Goal: Information Seeking & Learning: Understand process/instructions

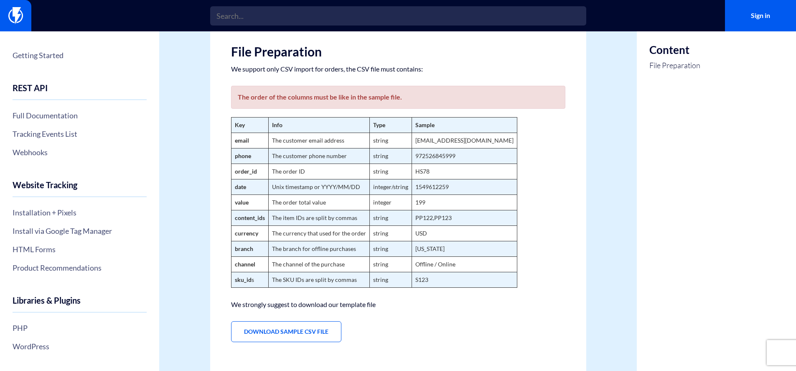
scroll to position [83, 0]
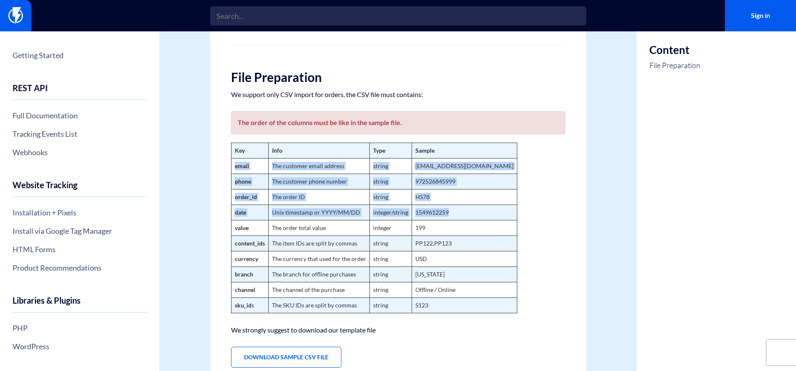
drag, startPoint x: 235, startPoint y: 166, endPoint x: 460, endPoint y: 210, distance: 228.9
click at [460, 210] on tbody "Key Info Type Sample email The customer email address string [EMAIL_ADDRESS][DO…" at bounding box center [374, 228] width 286 height 170
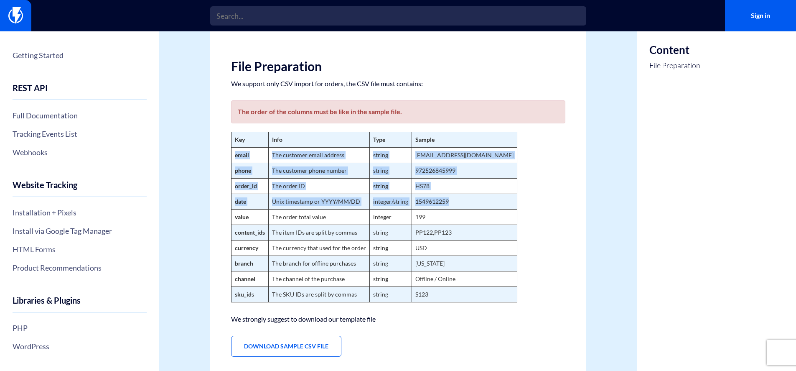
scroll to position [138, 0]
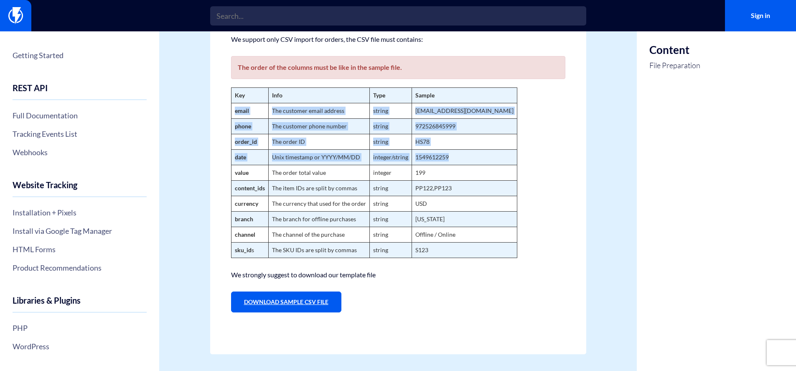
click at [309, 301] on link "Download Sample CSV File" at bounding box center [286, 301] width 110 height 21
click at [396, 158] on td "integer/string" at bounding box center [390, 157] width 42 height 15
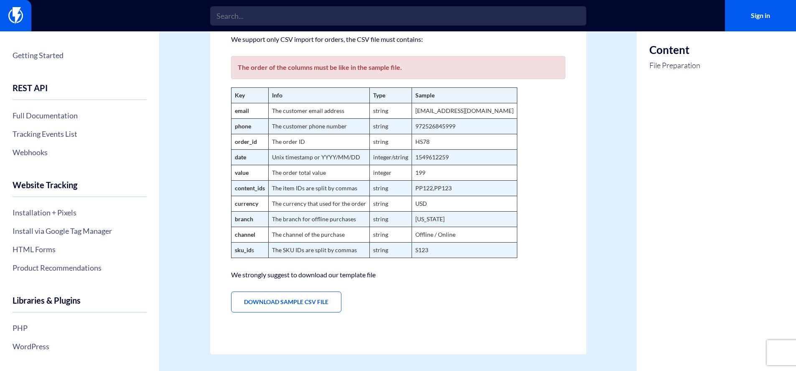
click at [285, 161] on td "Unix timestamp or YYYY/MM/DD" at bounding box center [318, 157] width 101 height 15
drag, startPoint x: 255, startPoint y: 235, endPoint x: 250, endPoint y: 227, distance: 9.2
click at [255, 234] on td "channel" at bounding box center [249, 234] width 37 height 15
click at [240, 219] on strong "branch" at bounding box center [244, 218] width 18 height 7
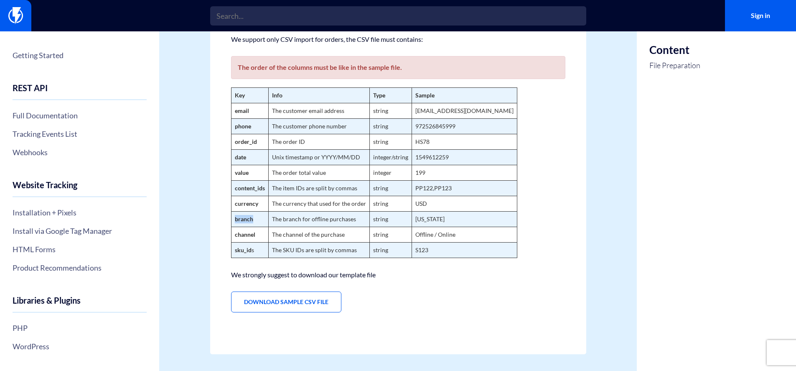
click at [233, 219] on td "branch" at bounding box center [249, 218] width 37 height 15
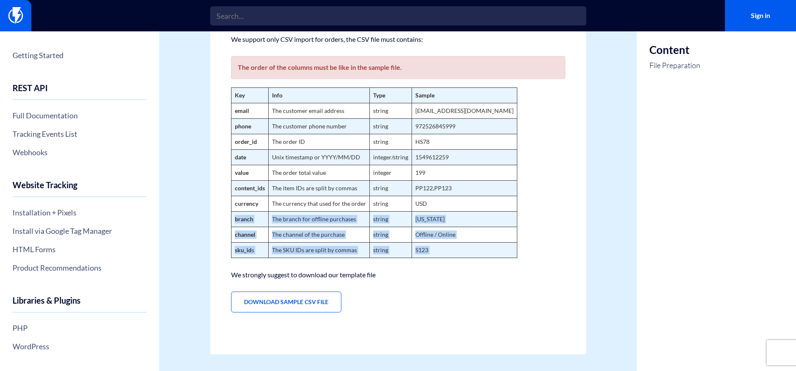
drag, startPoint x: 236, startPoint y: 219, endPoint x: 450, endPoint y: 257, distance: 218.2
click at [452, 258] on div "Import Orders You can import orders that your customers has made from any sourc…" at bounding box center [398, 132] width 376 height 444
click at [449, 256] on td "S123" at bounding box center [464, 249] width 105 height 15
drag, startPoint x: 452, startPoint y: 252, endPoint x: 239, endPoint y: 216, distance: 216.5
click at [239, 216] on tbody "Key Info Type Sample email The customer email address string [EMAIL_ADDRESS][DO…" at bounding box center [374, 173] width 286 height 170
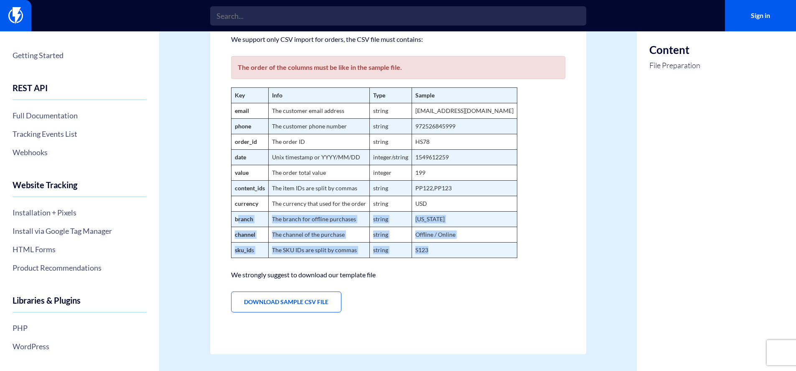
click at [242, 225] on td "branch" at bounding box center [249, 218] width 37 height 15
drag, startPoint x: 234, startPoint y: 219, endPoint x: 441, endPoint y: 259, distance: 211.0
click at [441, 259] on div "Import Orders You can import orders that your customers has made from any sourc…" at bounding box center [398, 132] width 376 height 444
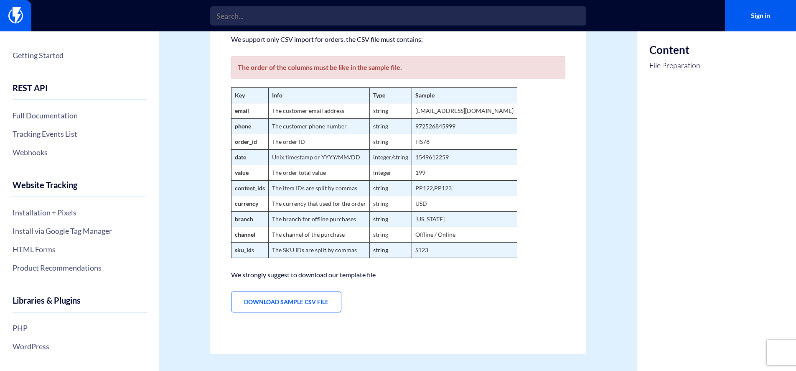
drag, startPoint x: 310, startPoint y: 203, endPoint x: 319, endPoint y: 203, distance: 8.8
click at [312, 203] on td "The currency that used for the order" at bounding box center [318, 203] width 101 height 15
drag, startPoint x: 446, startPoint y: 205, endPoint x: 238, endPoint y: 208, distance: 208.1
click at [238, 208] on tr "currency The currency that used for the order string USD" at bounding box center [374, 203] width 286 height 15
click at [453, 190] on td "PP122,PP123" at bounding box center [464, 187] width 105 height 15
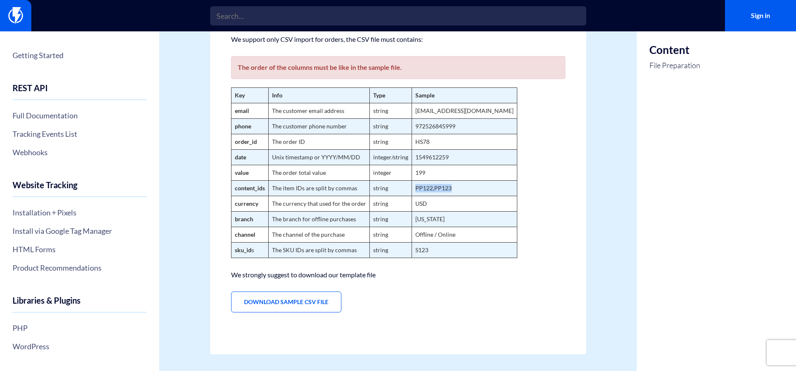
drag, startPoint x: 455, startPoint y: 189, endPoint x: 402, endPoint y: 187, distance: 52.3
click at [402, 187] on tr "content_ids The item IDs are split by commas string PP122,PP123" at bounding box center [374, 187] width 286 height 15
click at [456, 187] on td "PP122,PP123" at bounding box center [464, 187] width 105 height 15
drag, startPoint x: 456, startPoint y: 187, endPoint x: 406, endPoint y: 186, distance: 50.1
click at [406, 186] on tr "content_ids The item IDs are split by commas string PP122,PP123" at bounding box center [374, 187] width 286 height 15
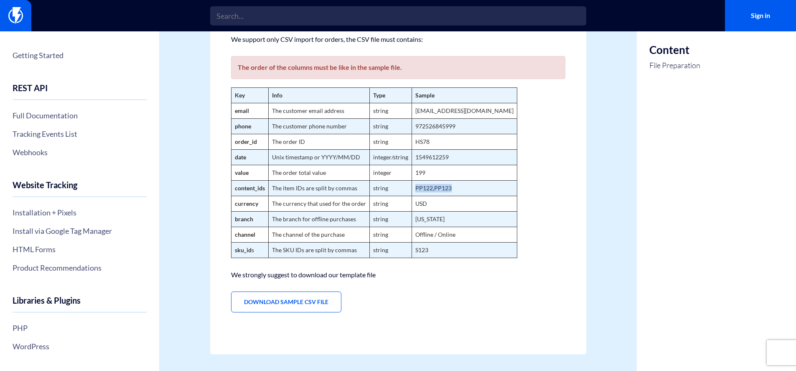
click at [423, 186] on td "PP122,PP123" at bounding box center [464, 187] width 105 height 15
click at [440, 189] on td "PP122,PP123" at bounding box center [464, 187] width 105 height 15
click at [418, 171] on td "199" at bounding box center [464, 172] width 105 height 15
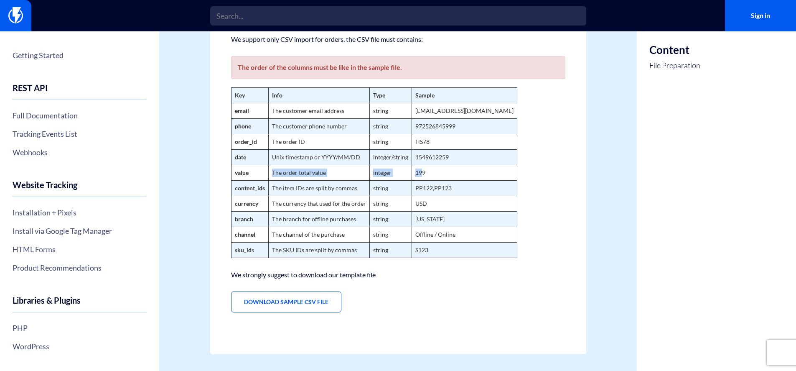
drag, startPoint x: 422, startPoint y: 171, endPoint x: 247, endPoint y: 170, distance: 174.6
click at [247, 170] on tr "value The order total value integer 199" at bounding box center [374, 172] width 286 height 15
click at [435, 172] on td "199" at bounding box center [464, 172] width 105 height 15
drag, startPoint x: 434, startPoint y: 172, endPoint x: 258, endPoint y: 172, distance: 175.9
click at [258, 172] on tr "value The order total value integer 199" at bounding box center [374, 172] width 286 height 15
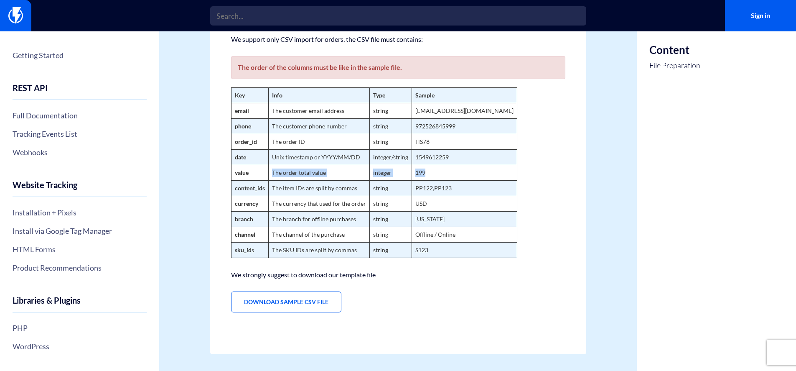
click at [422, 173] on td "199" at bounding box center [464, 172] width 105 height 15
click at [414, 172] on td "199" at bounding box center [464, 172] width 105 height 15
drag, startPoint x: 464, startPoint y: 151, endPoint x: 267, endPoint y: 155, distance: 197.2
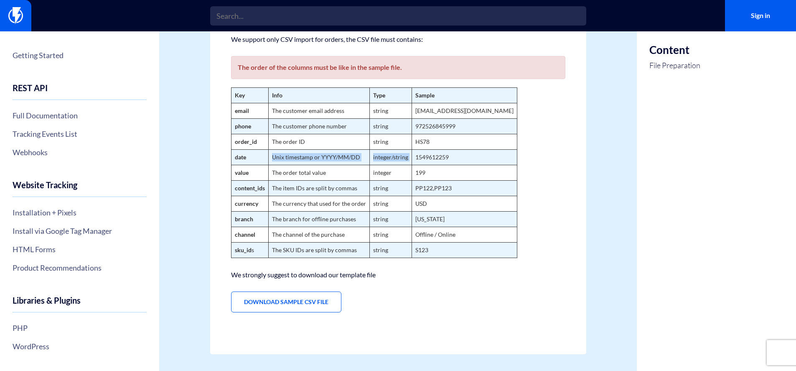
click at [267, 155] on tr "date Unix timestamp or YYYY/MM/DD integer/string 1549612259" at bounding box center [374, 157] width 286 height 15
drag, startPoint x: 269, startPoint y: 145, endPoint x: 386, endPoint y: 142, distance: 116.2
click at [379, 145] on tr "order_id The order ID string HS78" at bounding box center [374, 141] width 286 height 15
drag, startPoint x: 282, startPoint y: 124, endPoint x: 446, endPoint y: 127, distance: 164.6
click at [446, 127] on tr "phone The customer phone number string [PHONE_NUMBER]" at bounding box center [374, 126] width 286 height 15
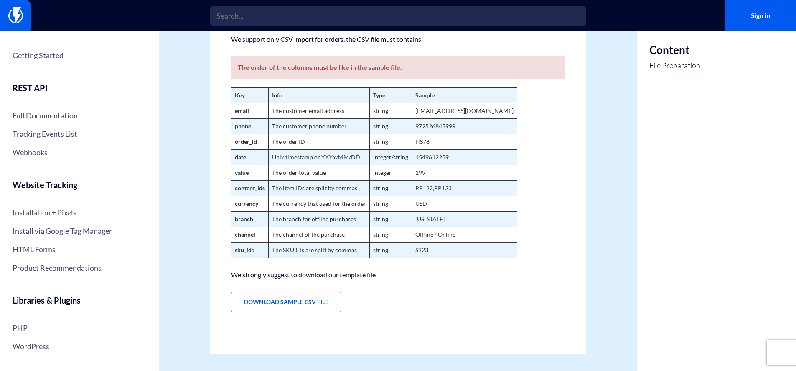
click at [468, 113] on td "[EMAIL_ADDRESS][DOMAIN_NAME]" at bounding box center [464, 110] width 105 height 15
drag, startPoint x: 470, startPoint y: 112, endPoint x: 226, endPoint y: 112, distance: 243.6
click at [290, 112] on tr "email The customer email address string [EMAIL_ADDRESS][DOMAIN_NAME]" at bounding box center [374, 110] width 286 height 15
click at [219, 112] on div "Import Orders You can import orders that your customers has made from any sourc…" at bounding box center [398, 132] width 376 height 444
click at [438, 206] on td "USD" at bounding box center [464, 203] width 105 height 15
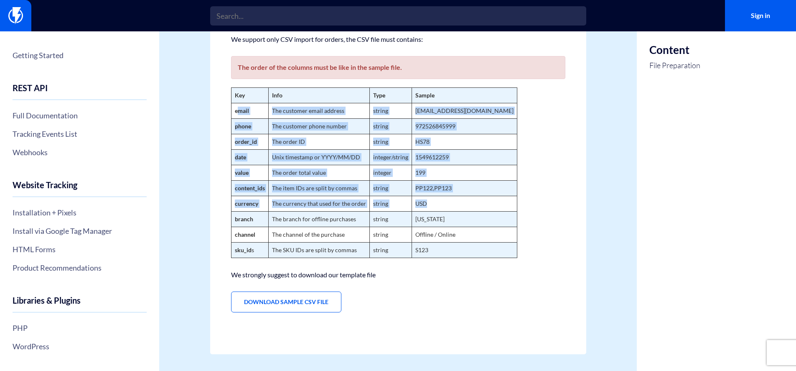
drag, startPoint x: 438, startPoint y: 206, endPoint x: 236, endPoint y: 111, distance: 223.7
click at [236, 111] on tbody "Key Info Type Sample email The customer email address string [EMAIL_ADDRESS][DO…" at bounding box center [374, 173] width 286 height 170
